Goal: Task Accomplishment & Management: Manage account settings

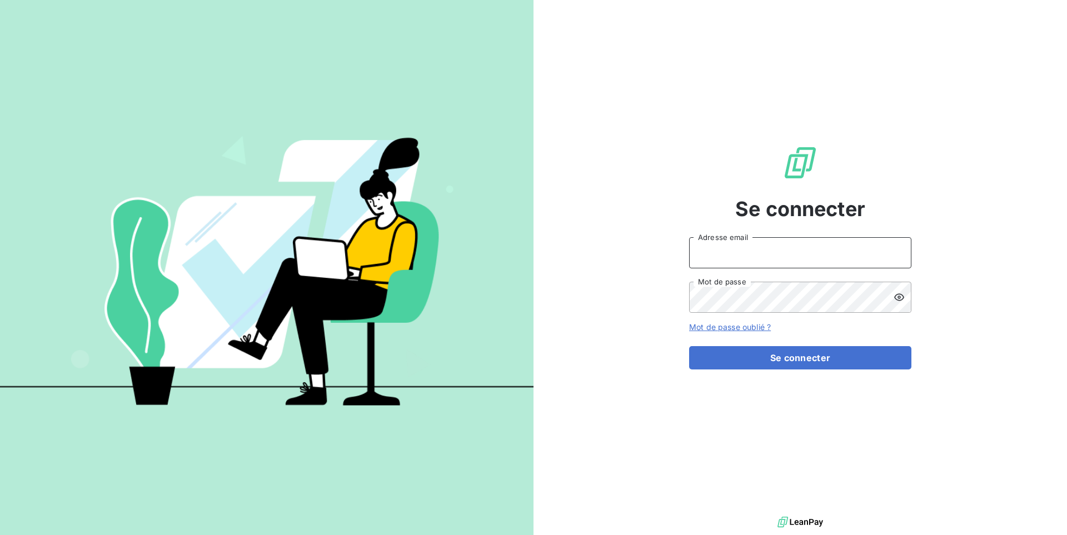
click at [724, 241] on input "Adresse email" at bounding box center [800, 252] width 222 height 31
click at [741, 266] on input "Adresse email" at bounding box center [800, 252] width 222 height 31
click at [748, 260] on input "Adresse email" at bounding box center [800, 252] width 222 height 31
type input "admin@talenzalteisaudit"
click at [689, 346] on button "Se connecter" at bounding box center [800, 357] width 222 height 23
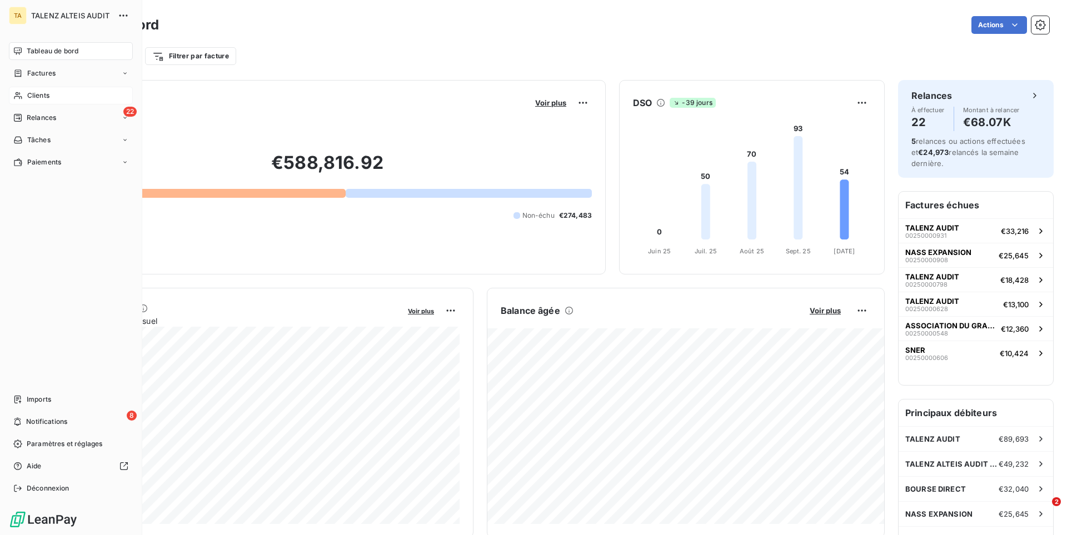
click at [59, 99] on div "Clients" at bounding box center [71, 96] width 124 height 18
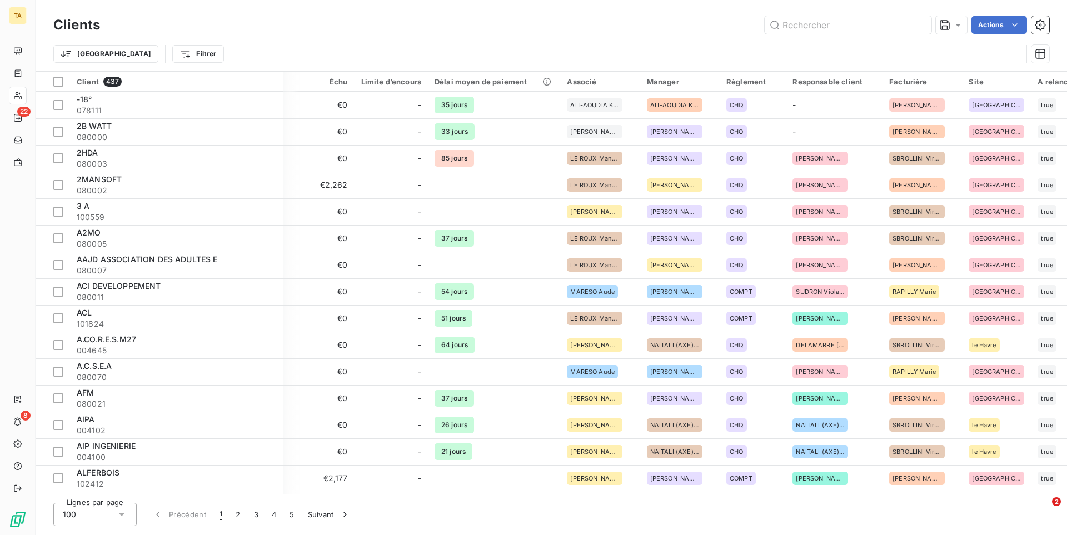
scroll to position [0, 482]
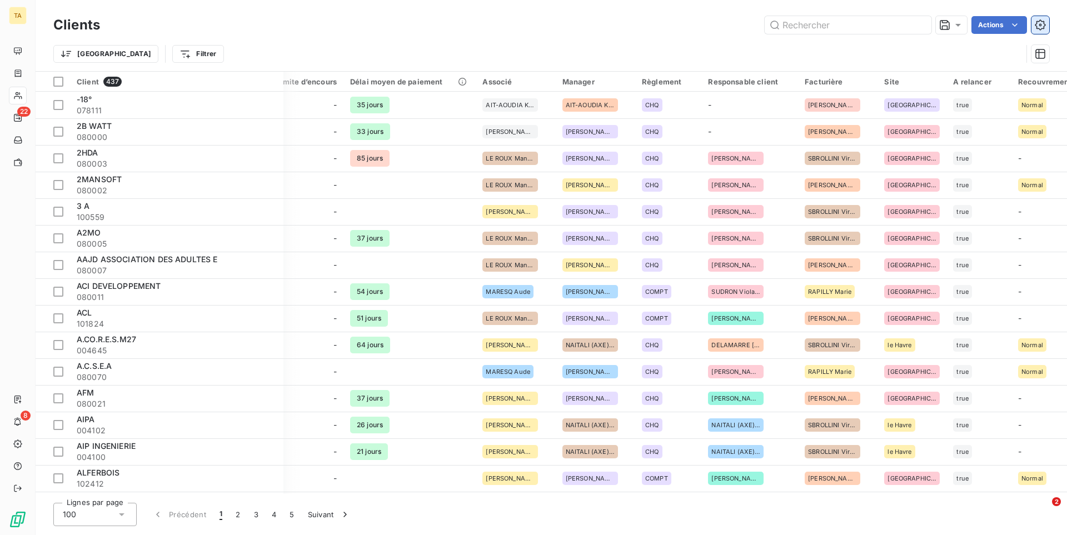
click at [1047, 24] on button "button" at bounding box center [1040, 25] width 18 height 18
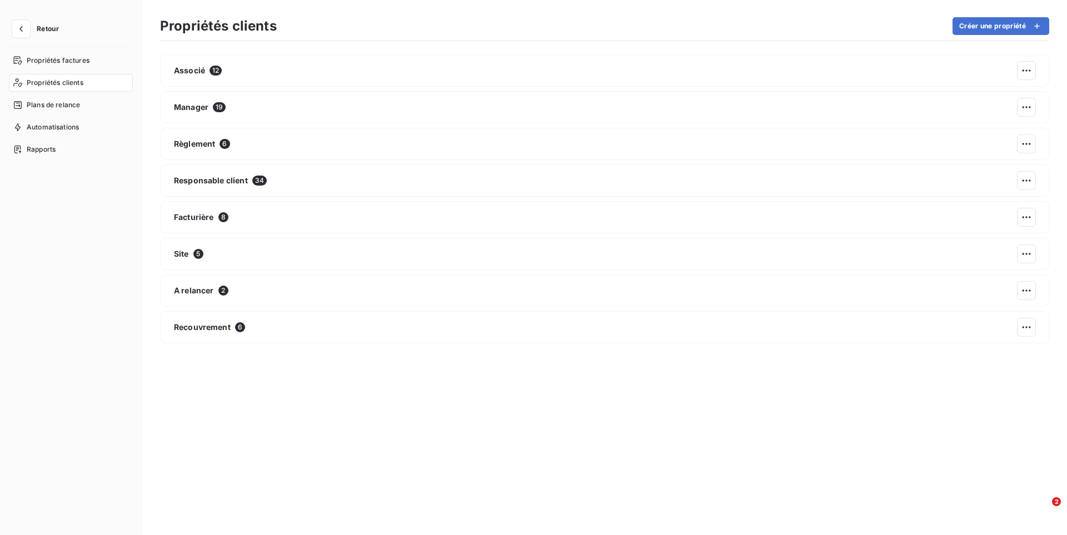
click at [1042, 32] on button "Créer une propriété" at bounding box center [1000, 26] width 97 height 18
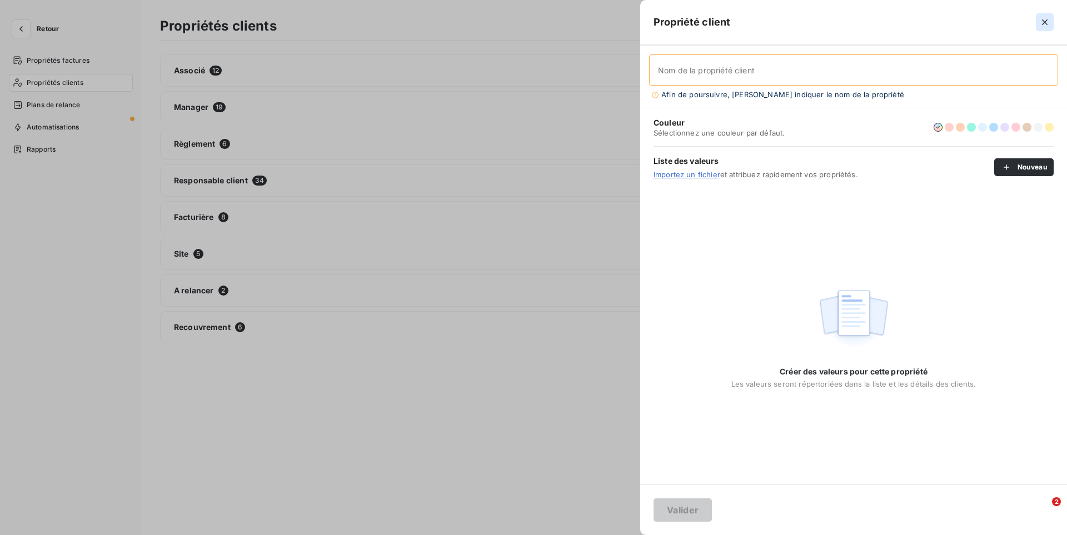
click at [1043, 26] on icon "button" at bounding box center [1044, 22] width 11 height 11
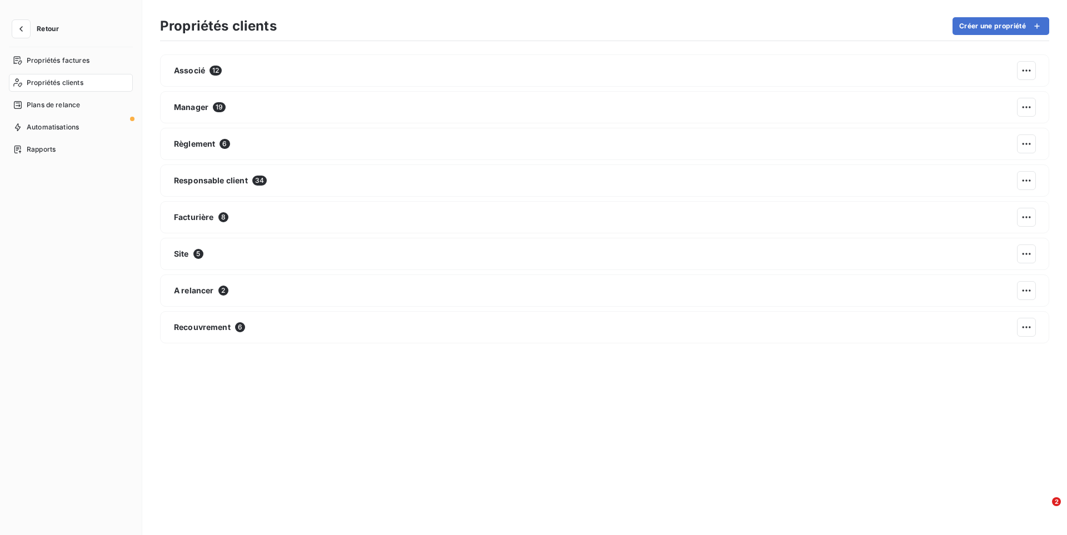
click at [60, 84] on span "Propriétés clients" at bounding box center [55, 83] width 57 height 10
click at [968, 32] on button "Créer une propriété" at bounding box center [1000, 26] width 97 height 18
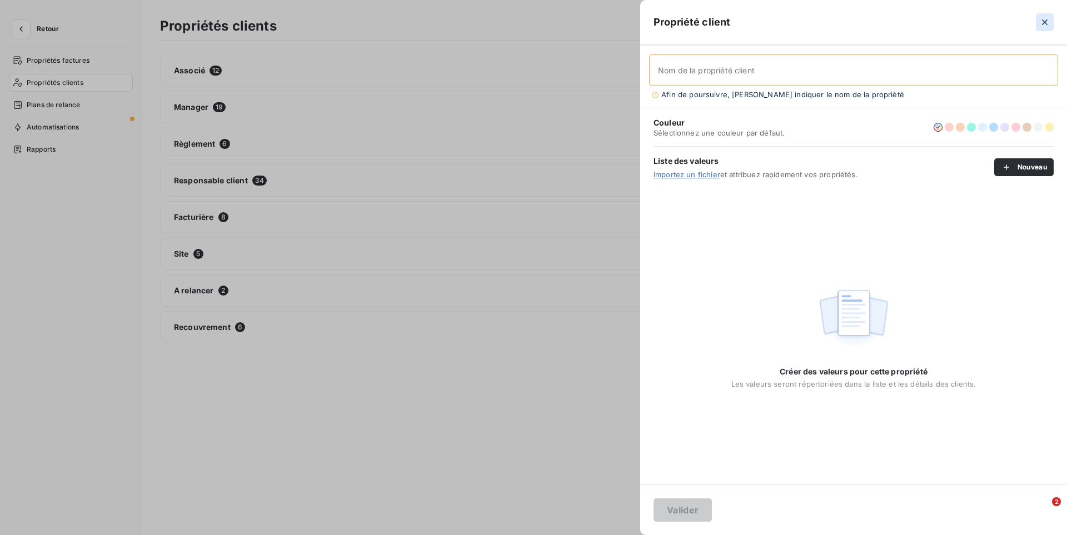
click at [1043, 22] on icon "button" at bounding box center [1044, 22] width 11 height 11
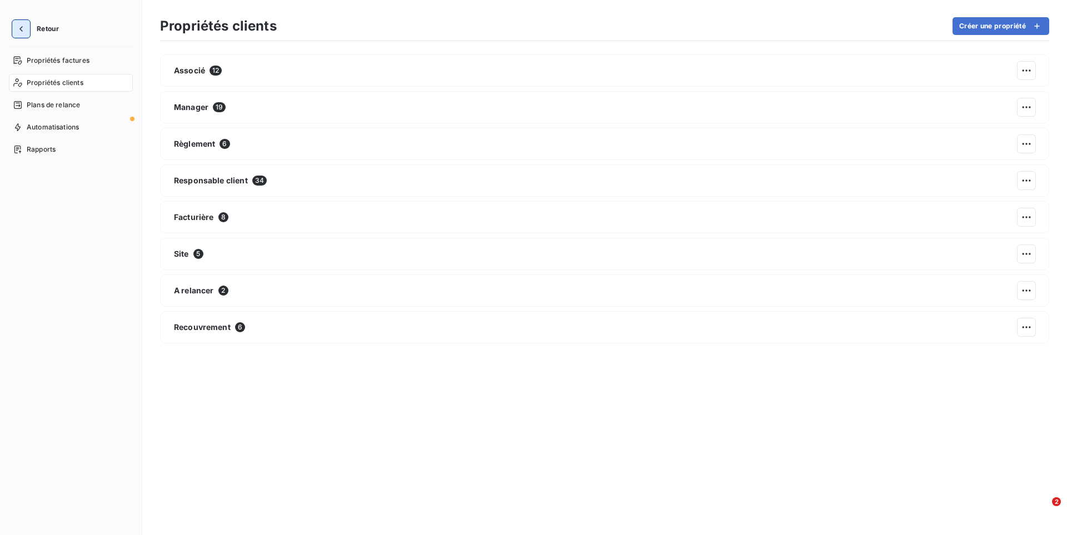
click at [22, 27] on icon "button" at bounding box center [21, 28] width 11 height 11
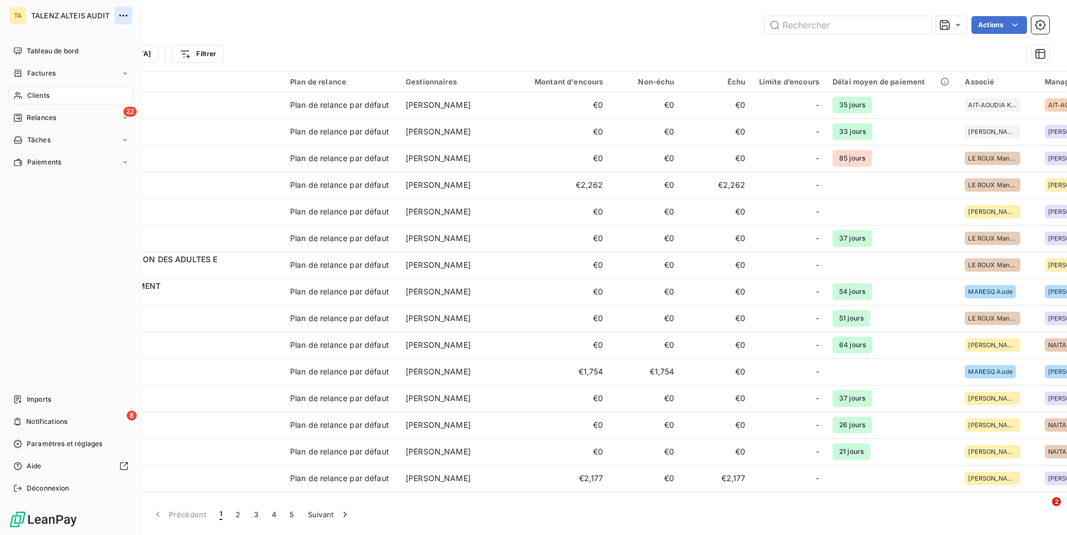
click at [124, 14] on icon "button" at bounding box center [123, 15] width 11 height 11
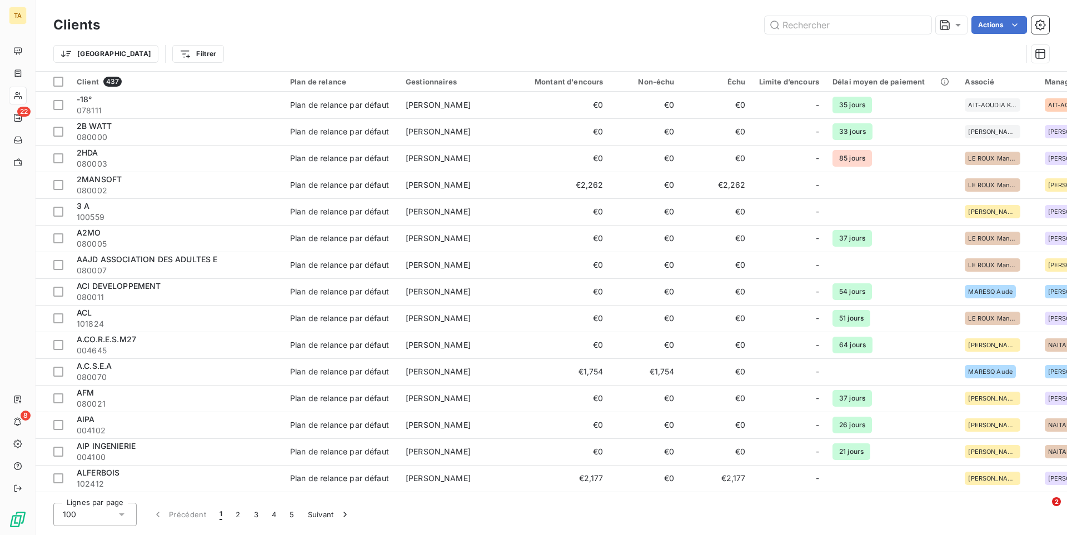
click at [291, 39] on div "Trier Filtrer" at bounding box center [551, 54] width 996 height 34
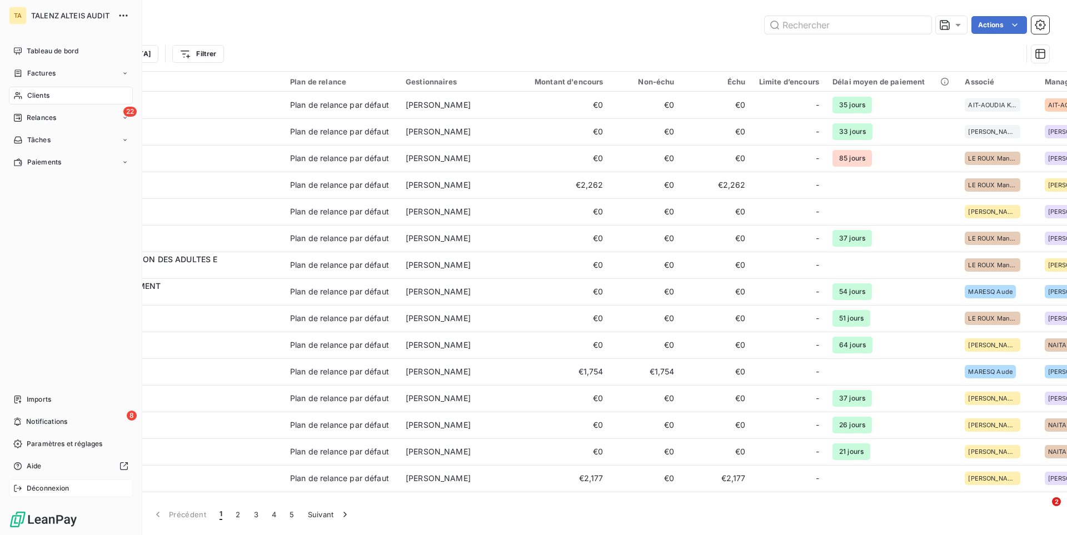
click at [20, 487] on icon at bounding box center [17, 488] width 9 height 9
